Goal: Navigation & Orientation: Find specific page/section

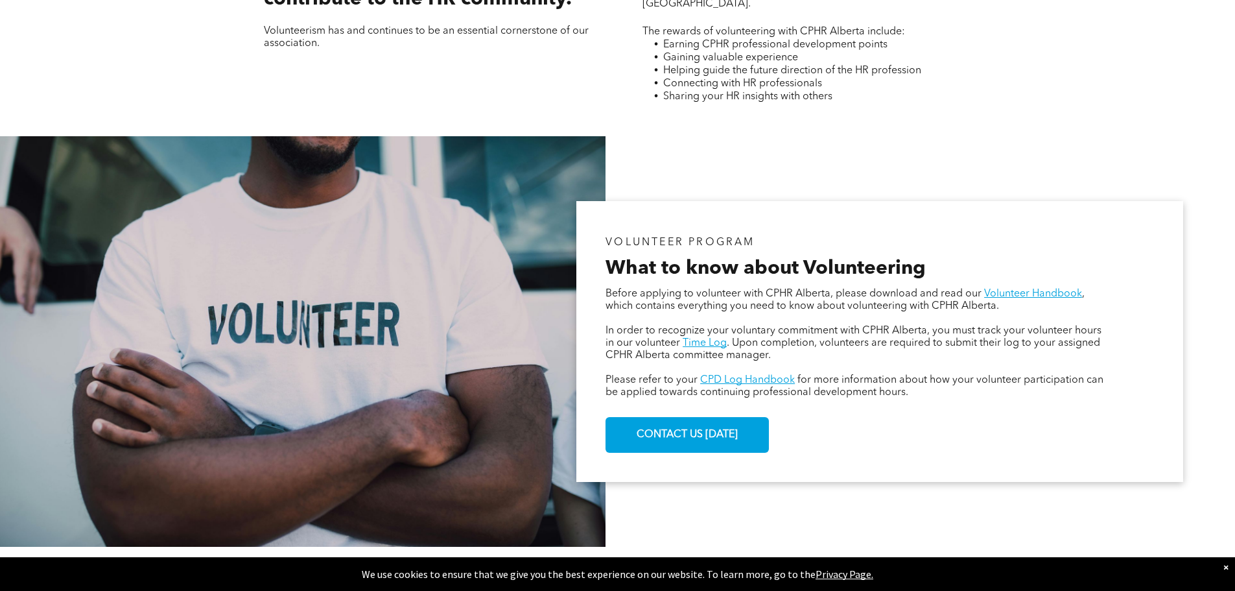
scroll to position [648, 0]
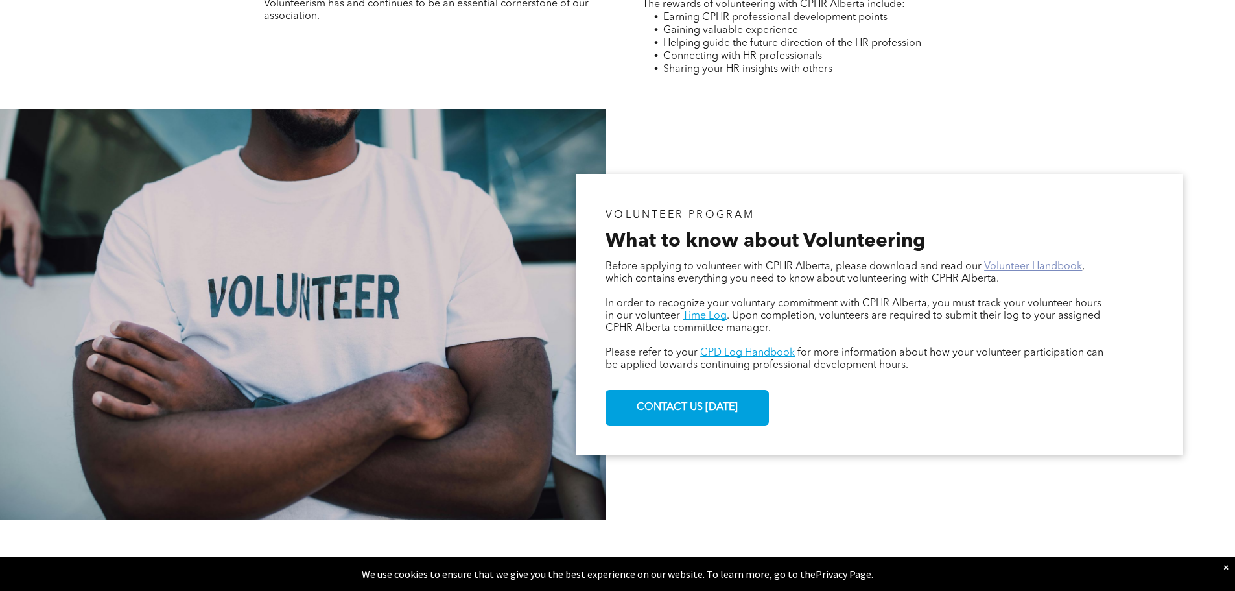
click at [1003, 261] on link "Volunteer Handbook" at bounding box center [1033, 266] width 98 height 10
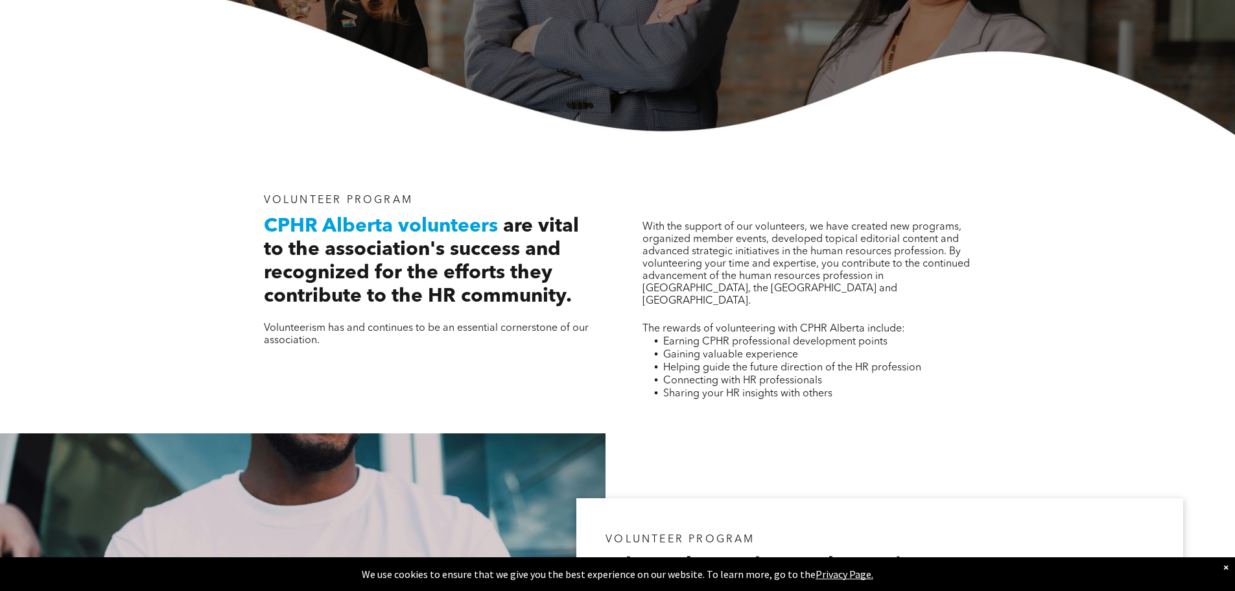
scroll to position [0, 0]
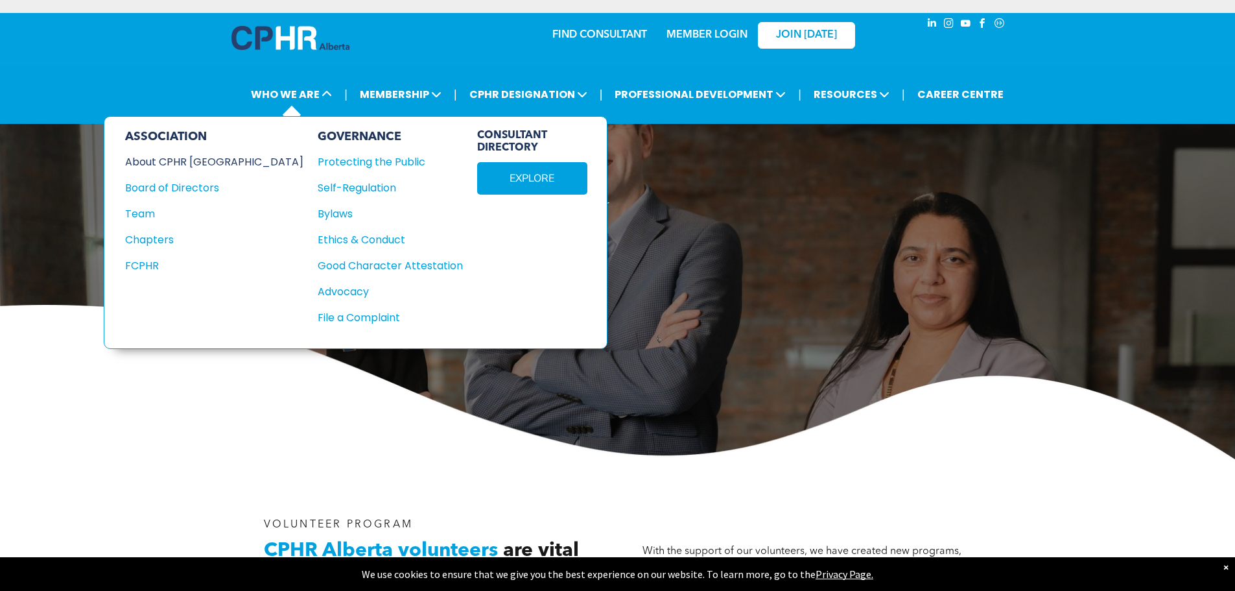
click at [193, 154] on div "About CPHR [GEOGRAPHIC_DATA]" at bounding box center [205, 162] width 161 height 16
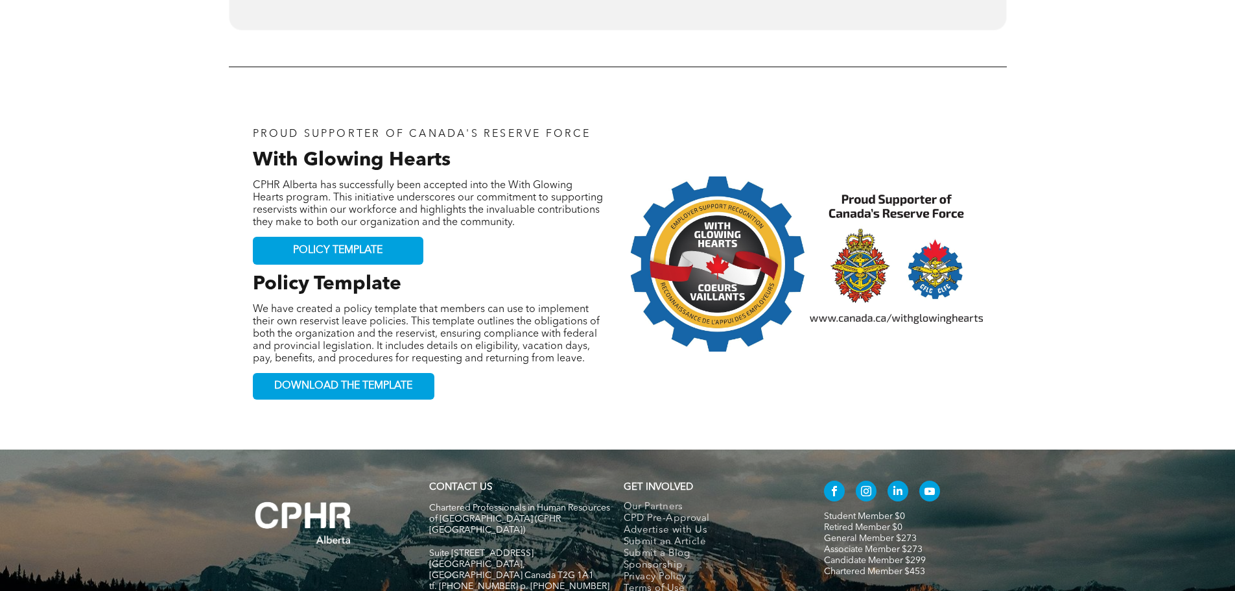
scroll to position [1346, 0]
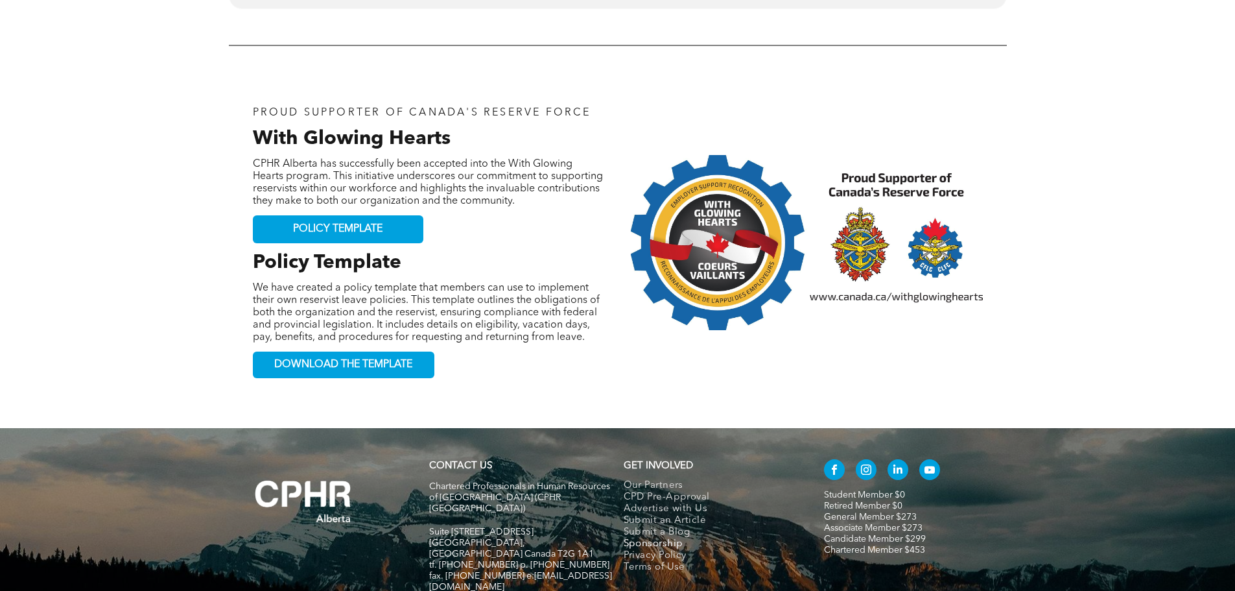
click at [657, 538] on span "Sponsorship" at bounding box center [654, 544] width 60 height 12
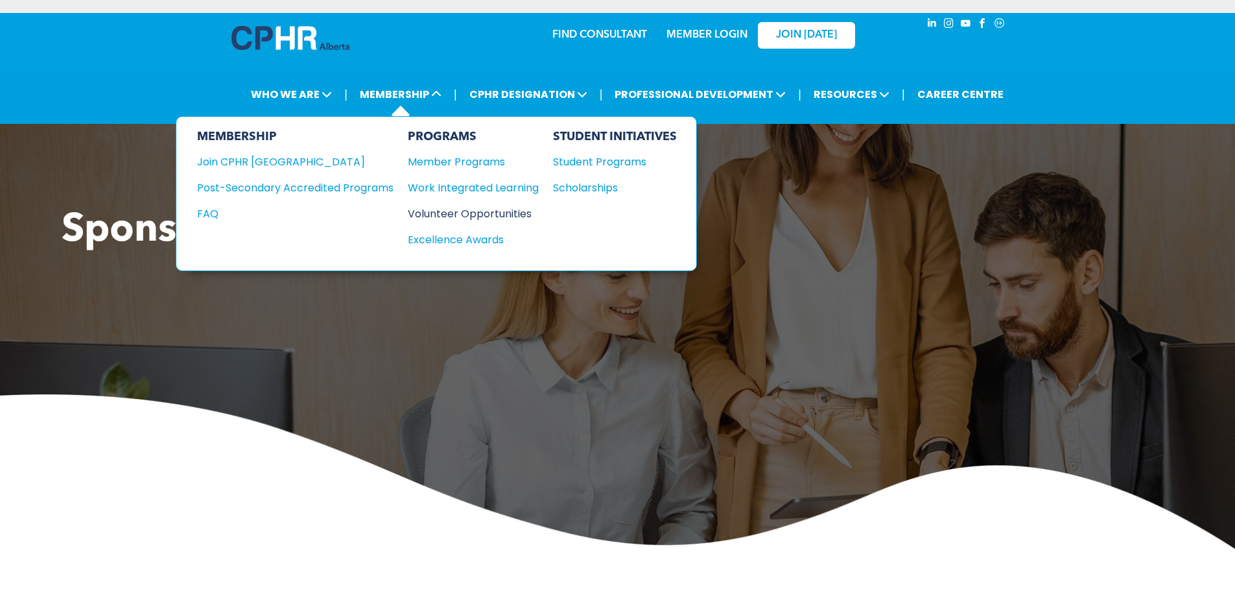
click at [444, 206] on div "Volunteer Opportunities" at bounding box center [467, 214] width 118 height 16
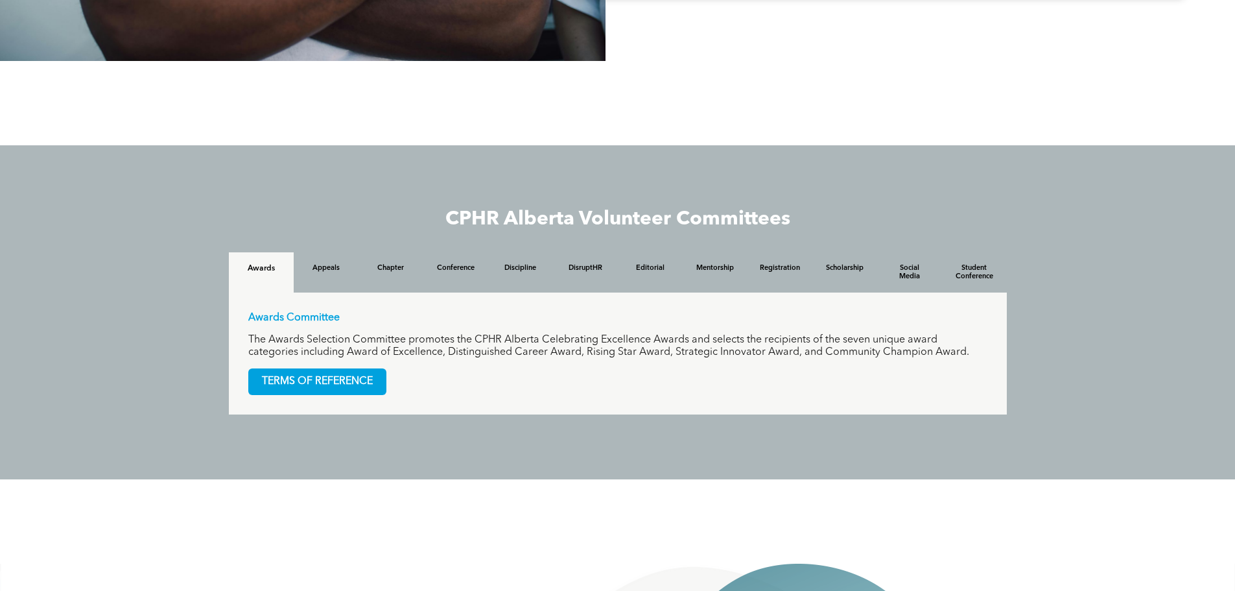
scroll to position [1102, 0]
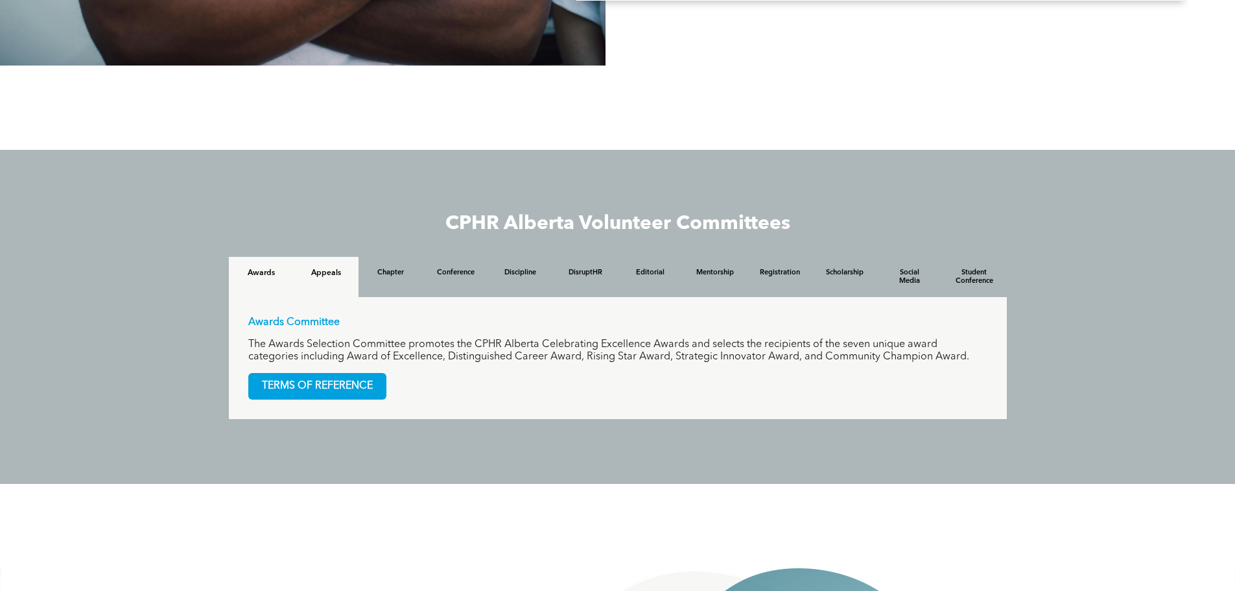
click at [343, 270] on div "Appeals" at bounding box center [326, 277] width 65 height 40
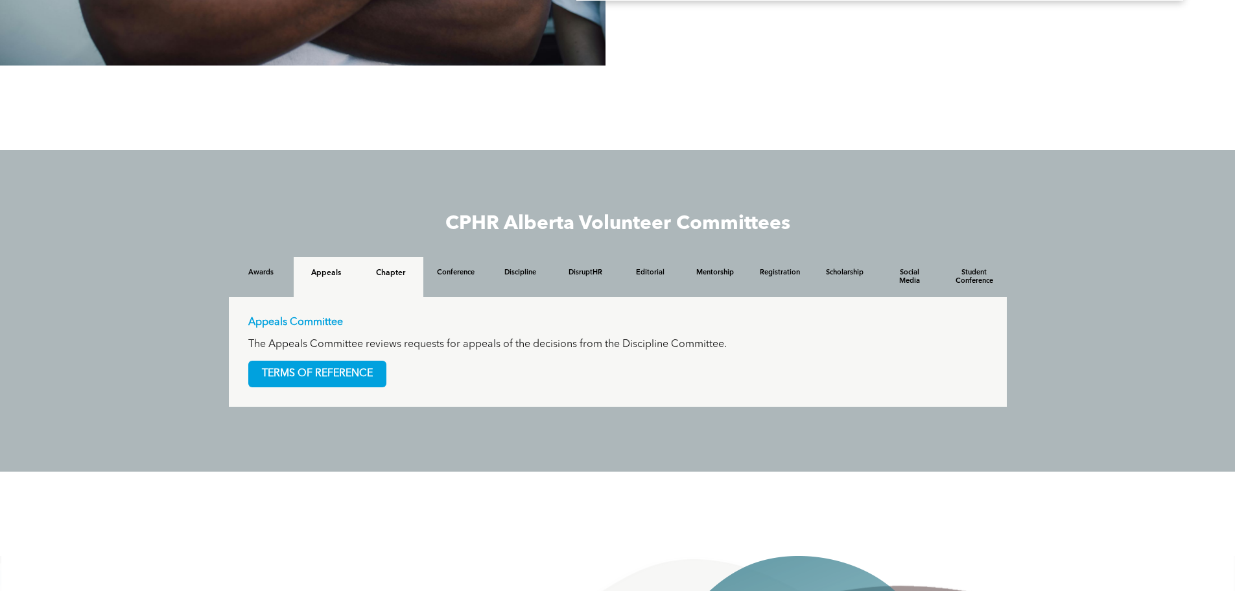
click at [384, 270] on div "Chapter" at bounding box center [391, 277] width 65 height 40
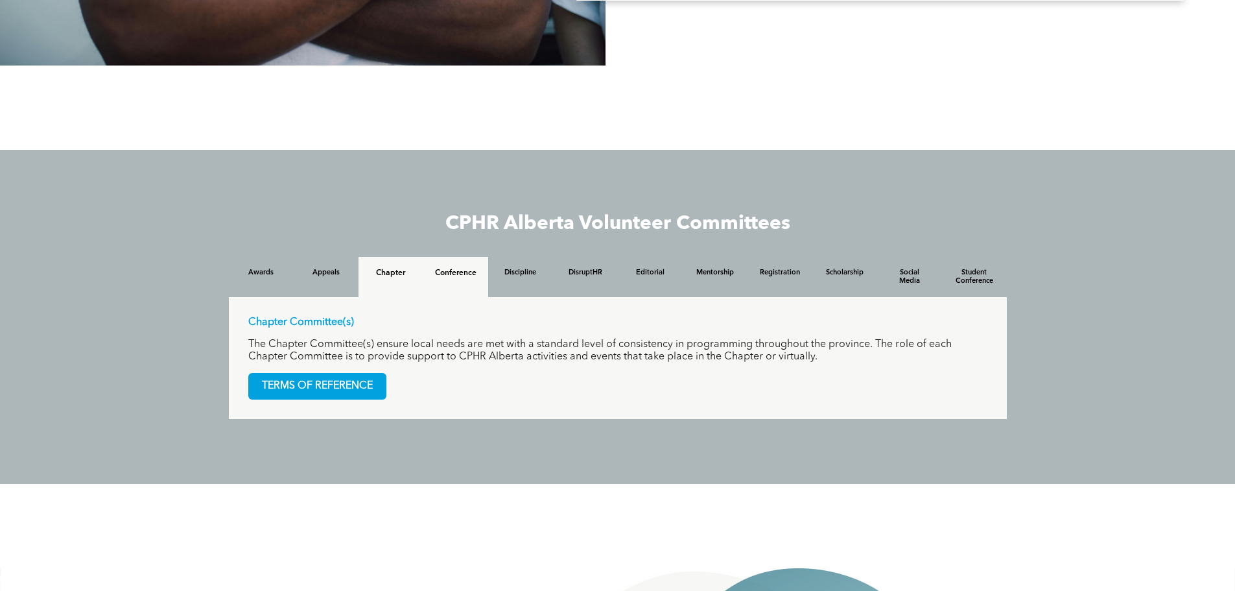
click at [453, 268] on h4 "Conference" at bounding box center [456, 272] width 42 height 9
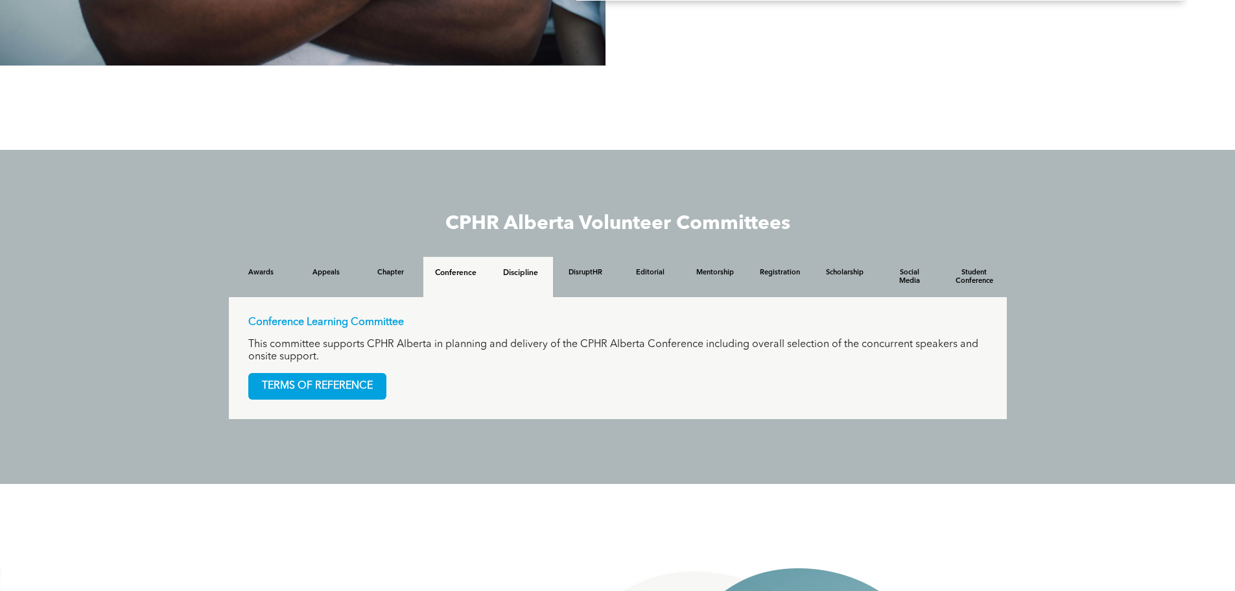
click at [525, 278] on div "Discipline" at bounding box center [520, 277] width 65 height 40
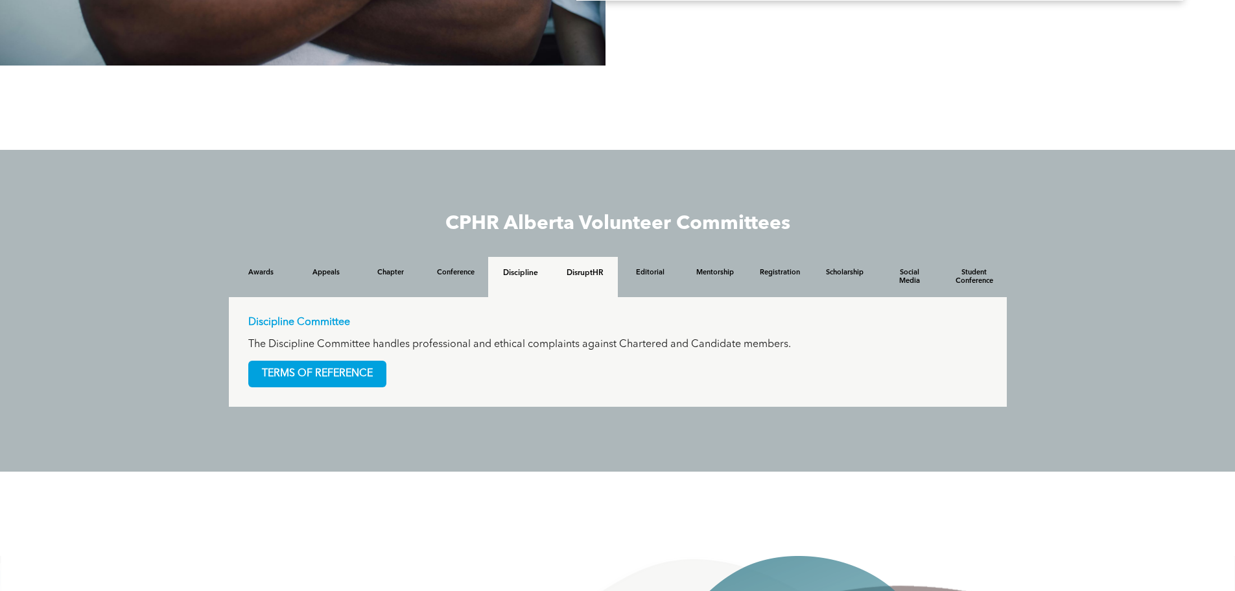
click at [606, 273] on div "DisruptHR" at bounding box center [585, 277] width 65 height 40
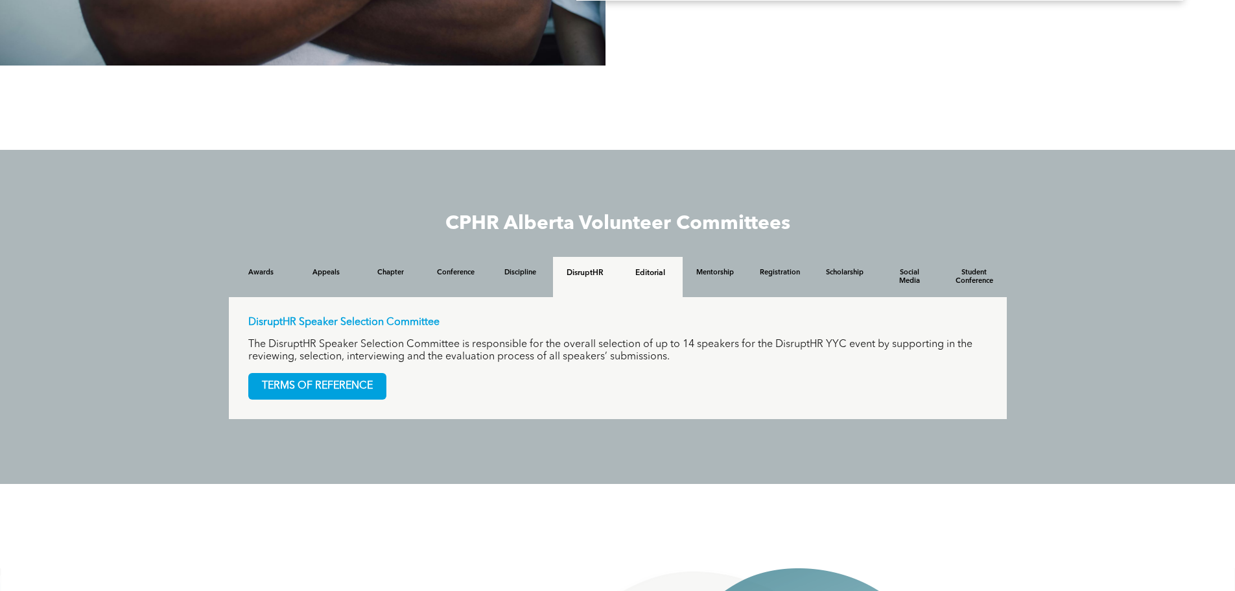
click at [662, 276] on div "Editorial" at bounding box center [650, 277] width 65 height 40
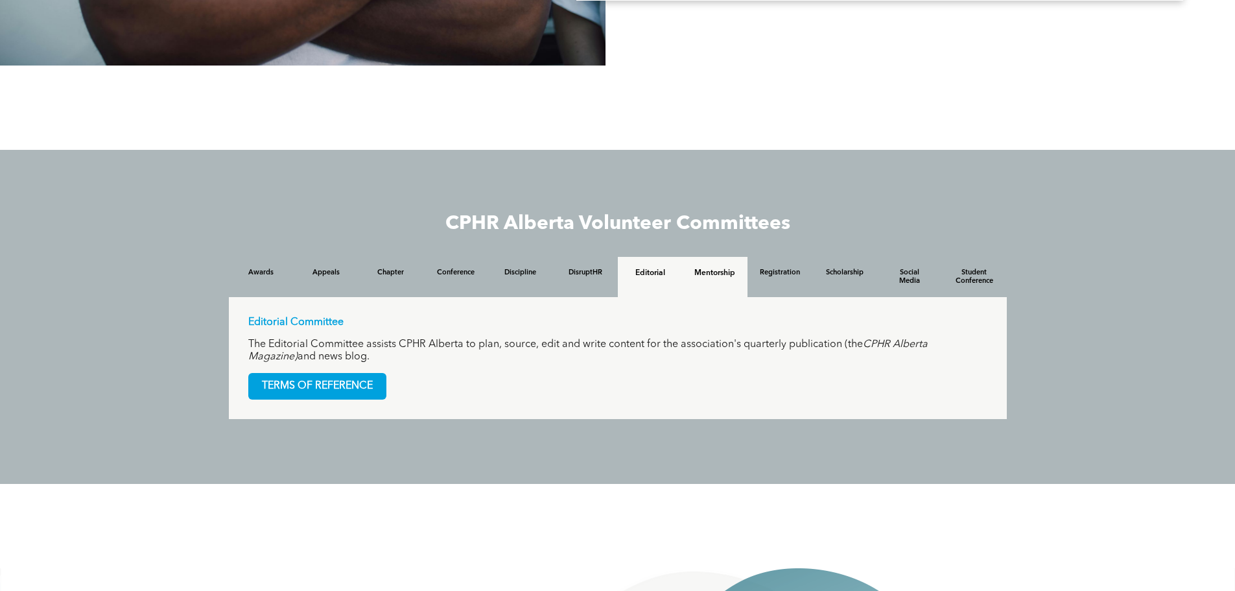
click at [707, 274] on div "Mentorship" at bounding box center [715, 277] width 65 height 40
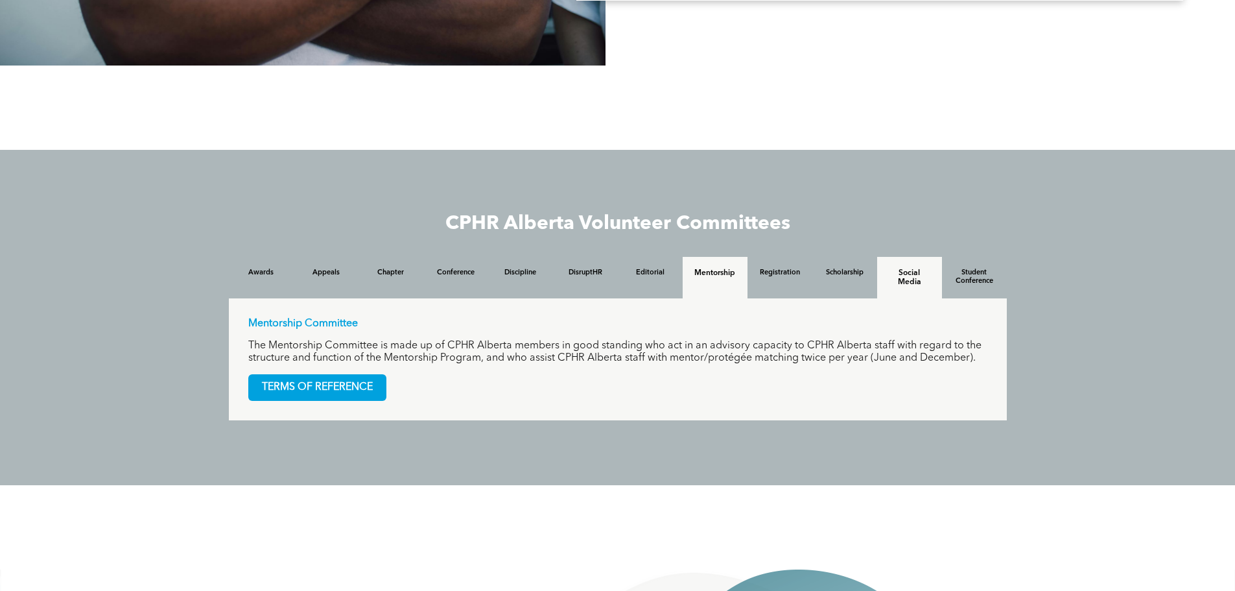
click at [918, 268] on h4 "Social Media" at bounding box center [910, 277] width 42 height 18
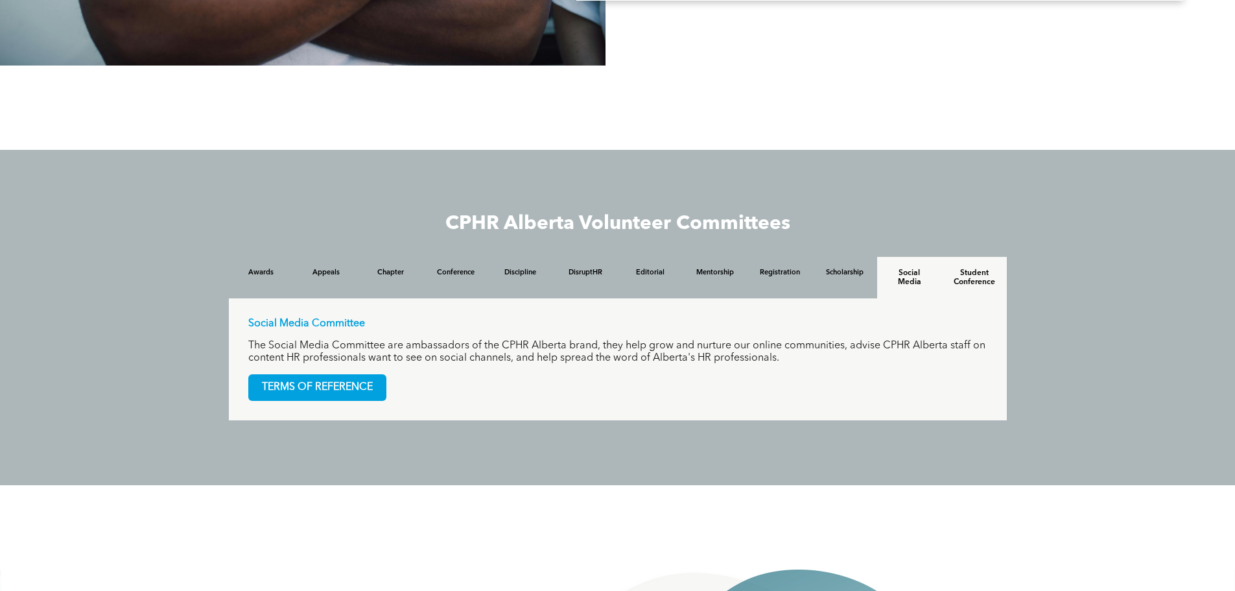
click at [978, 270] on h4 "Student Conference" at bounding box center [975, 277] width 42 height 18
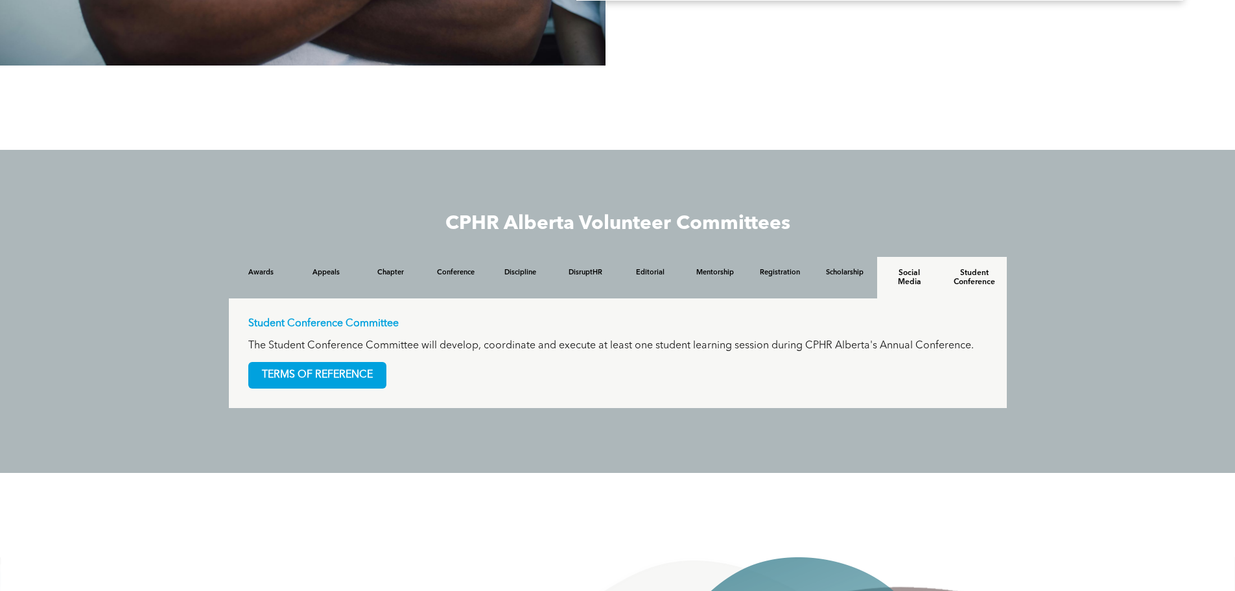
click at [919, 268] on h4 "Social Media" at bounding box center [910, 277] width 42 height 18
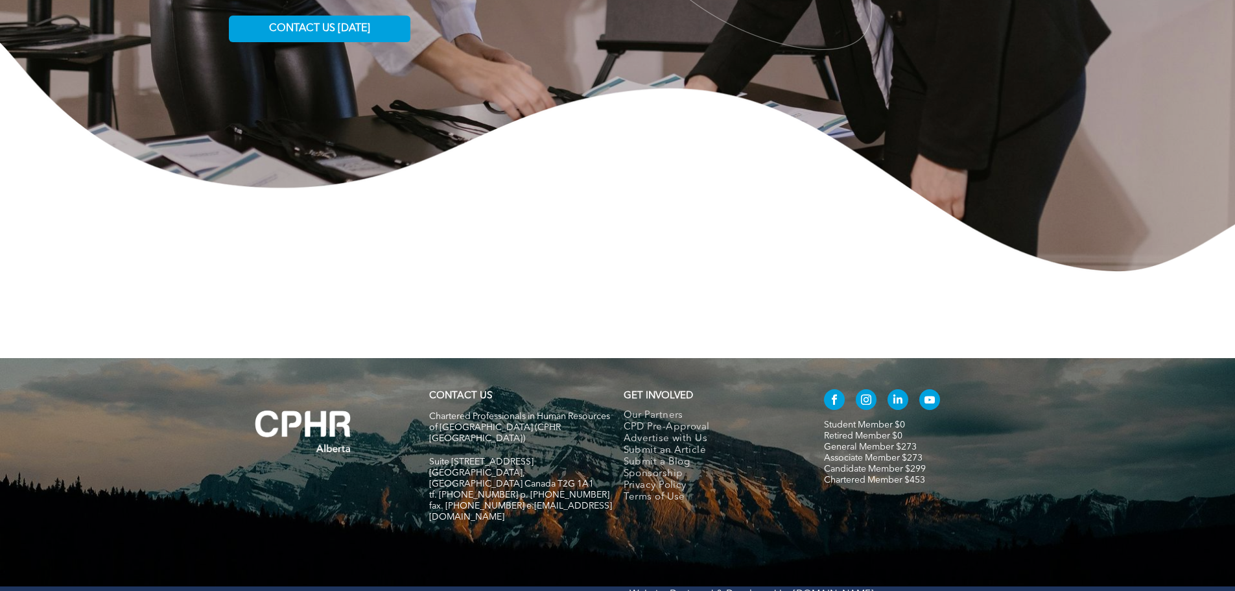
scroll to position [2113, 0]
